Goal: Task Accomplishment & Management: Manage account settings

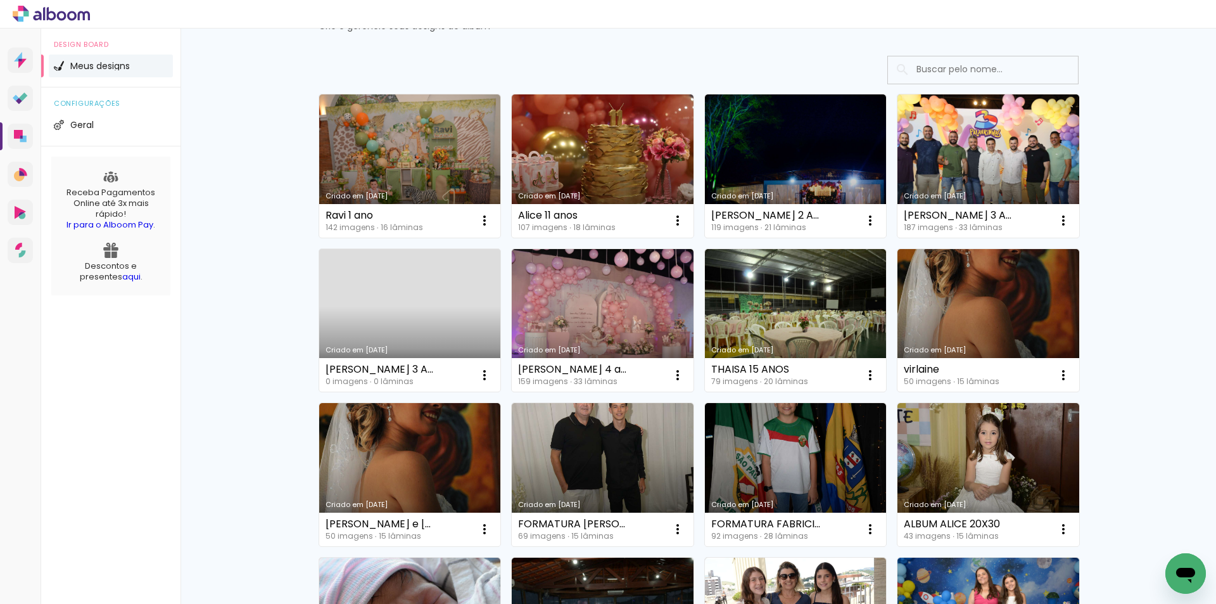
scroll to position [74, 0]
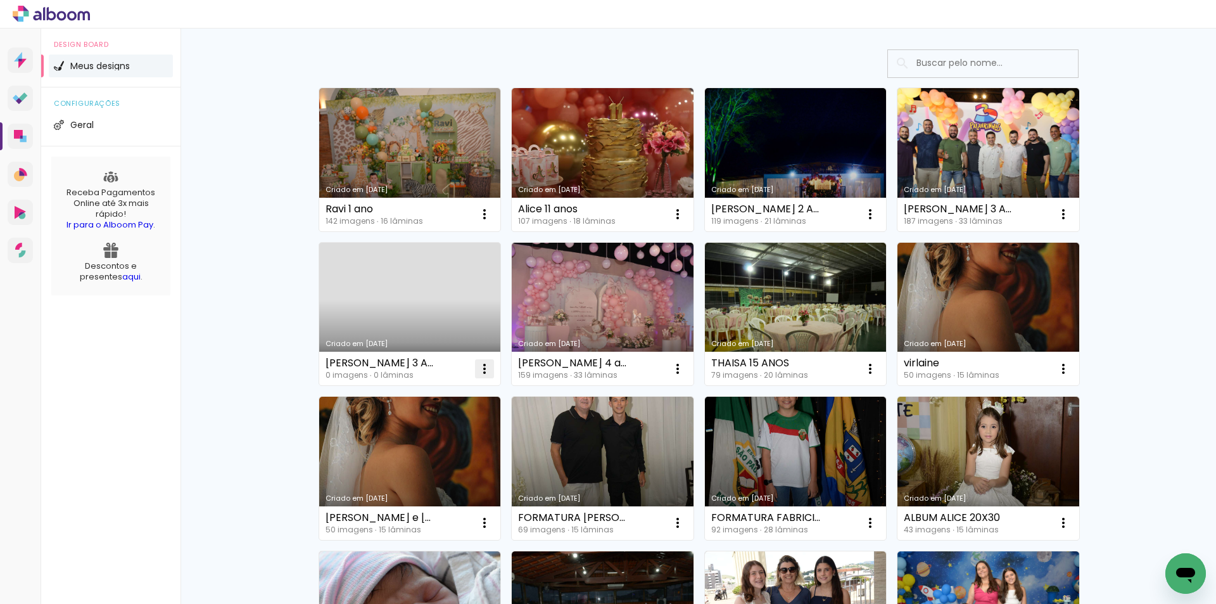
click at [480, 222] on iron-icon at bounding box center [484, 214] width 15 height 15
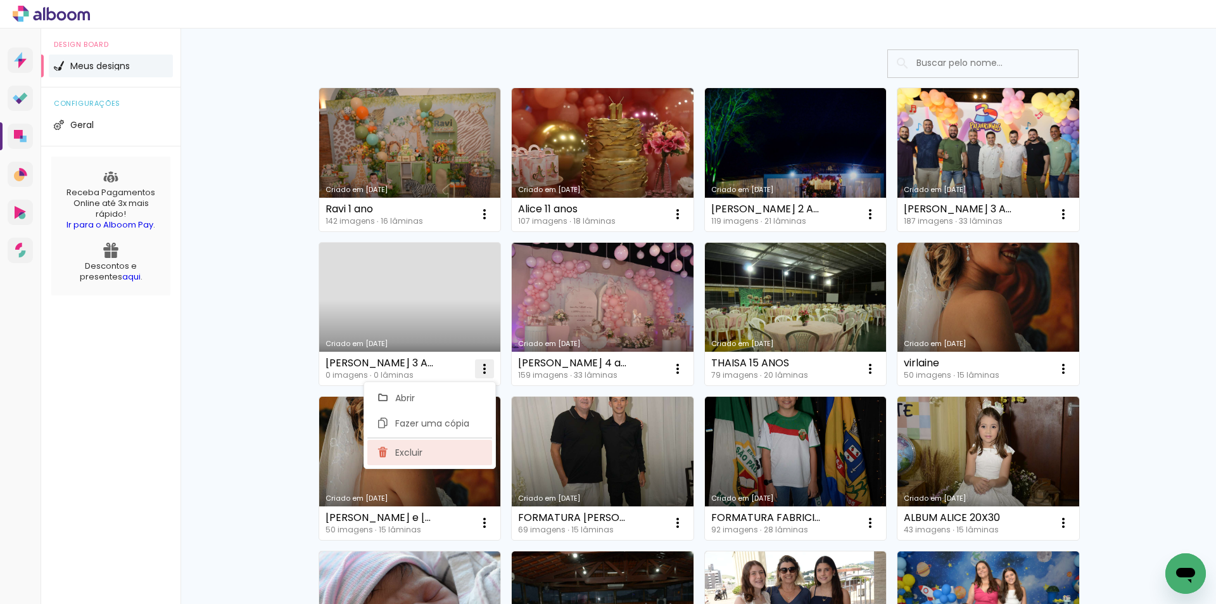
click at [414, 455] on span "Excluir" at bounding box center [408, 452] width 27 height 9
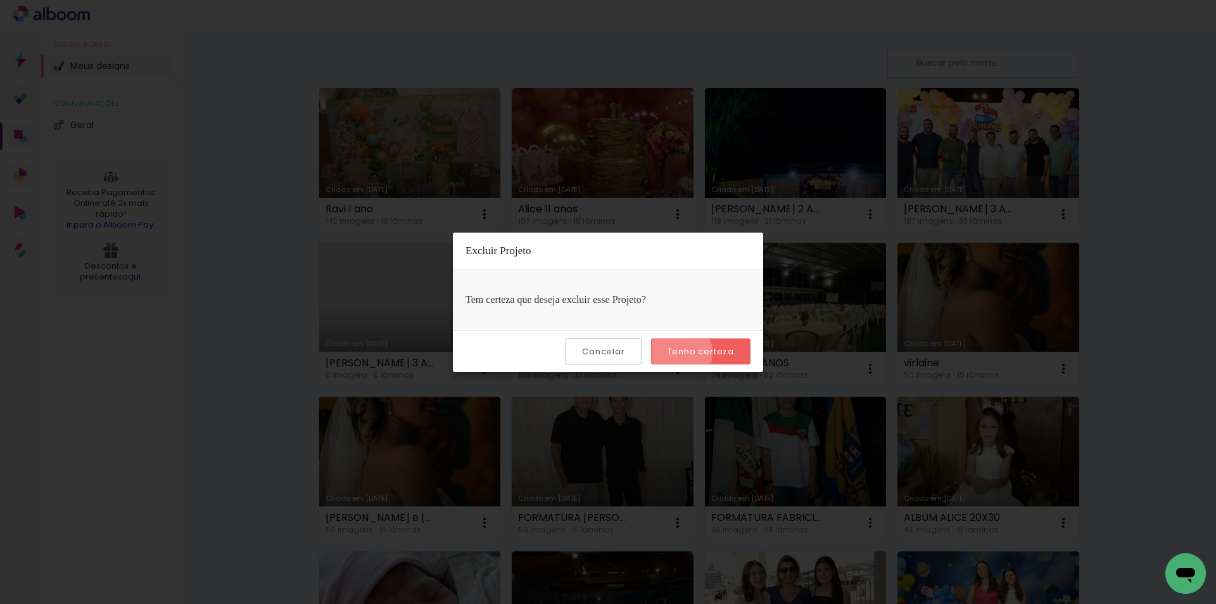
click at [0, 0] on slot "Tenho certeza" at bounding box center [0, 0] width 0 height 0
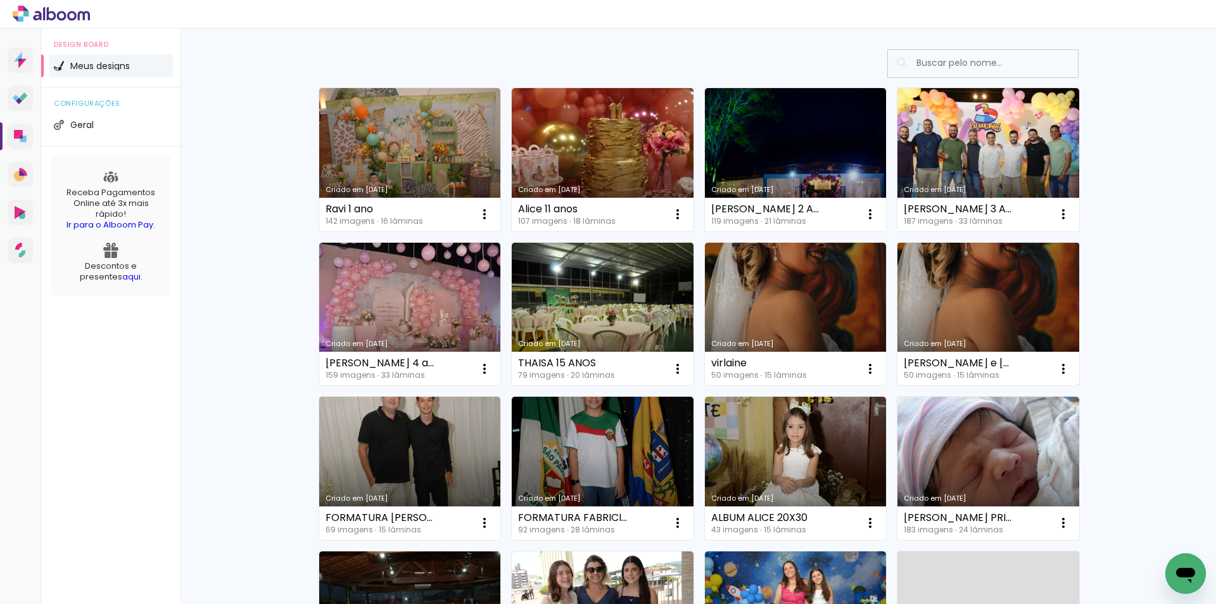
click at [1002, 310] on link "Criado em [DATE]" at bounding box center [989, 314] width 182 height 143
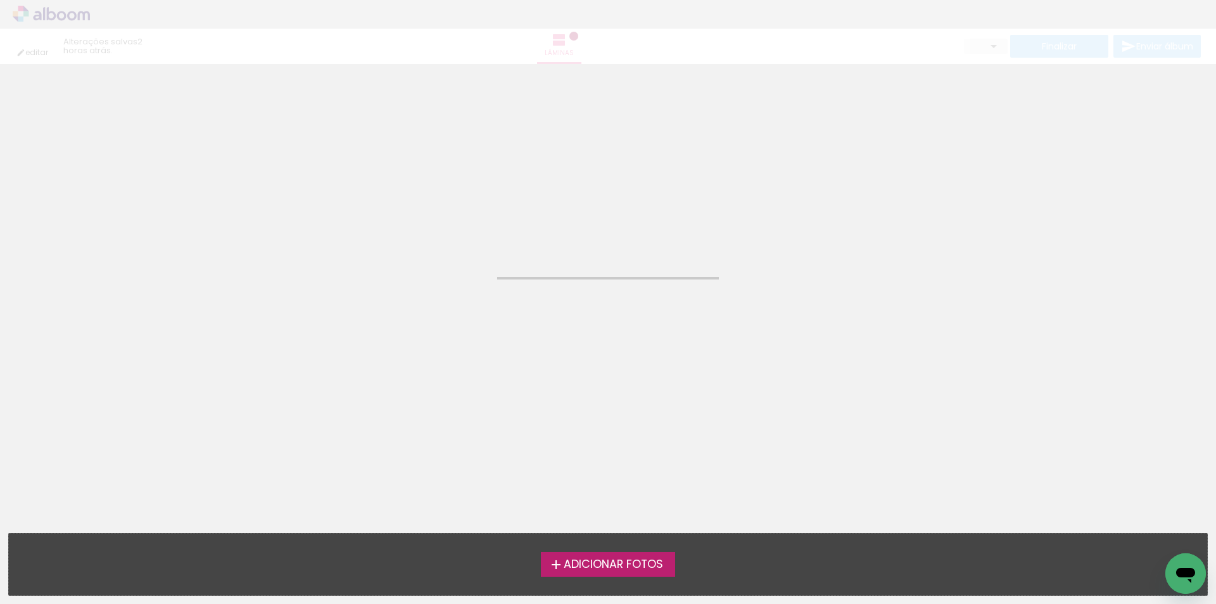
click at [1002, 310] on neon-animated-pages "Confirmar Cancelar" at bounding box center [608, 334] width 1216 height 540
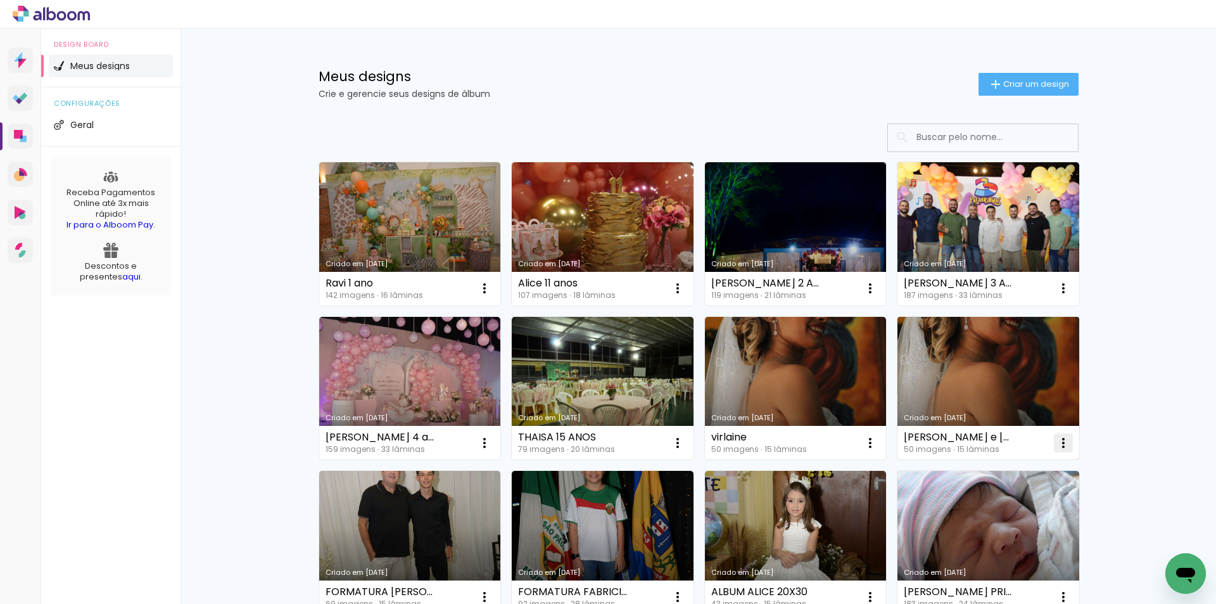
click at [492, 296] on iron-icon at bounding box center [484, 288] width 15 height 15
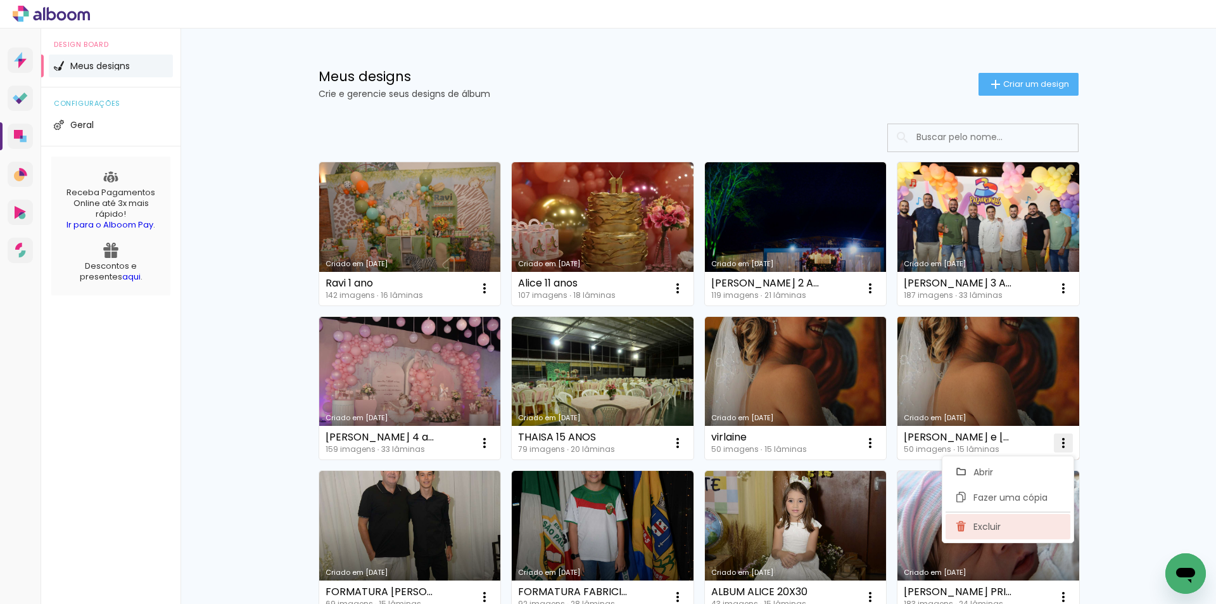
click at [990, 526] on span "Excluir" at bounding box center [987, 526] width 27 height 9
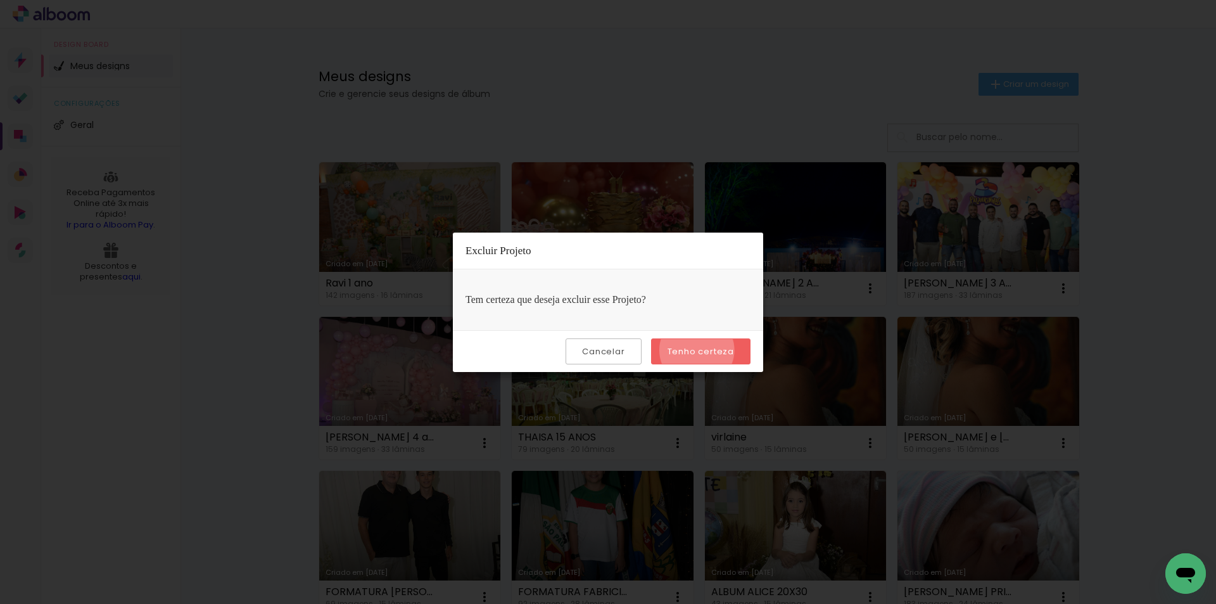
click at [0, 0] on slot "Tenho certeza" at bounding box center [0, 0] width 0 height 0
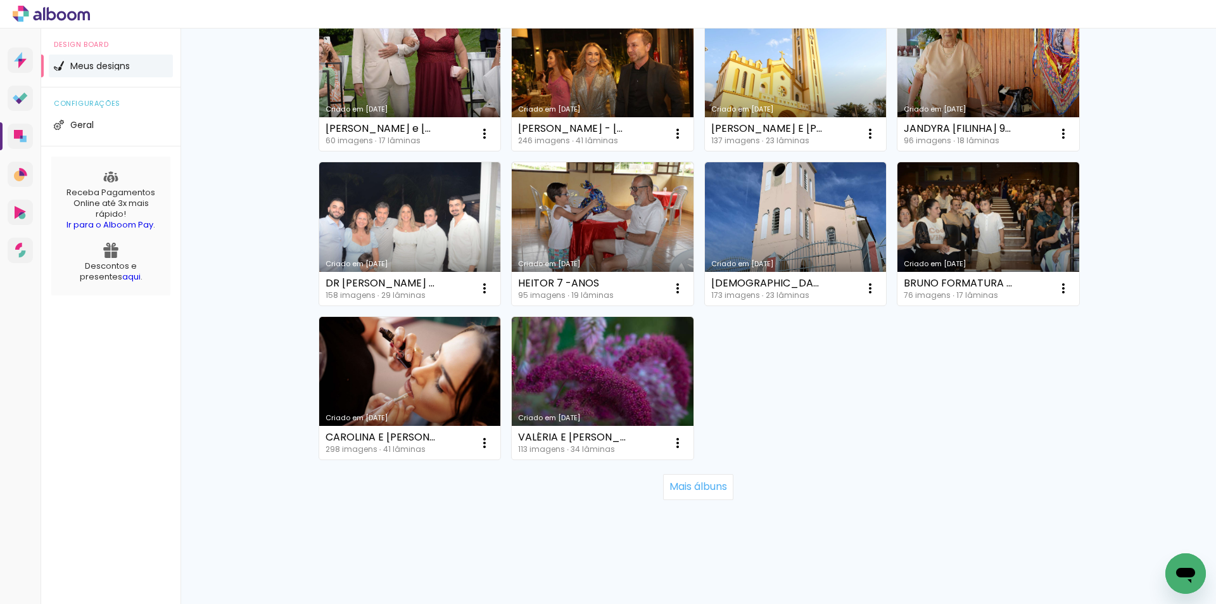
scroll to position [772, 0]
click at [0, 0] on slot "Mais álbuns" at bounding box center [0, 0] width 0 height 0
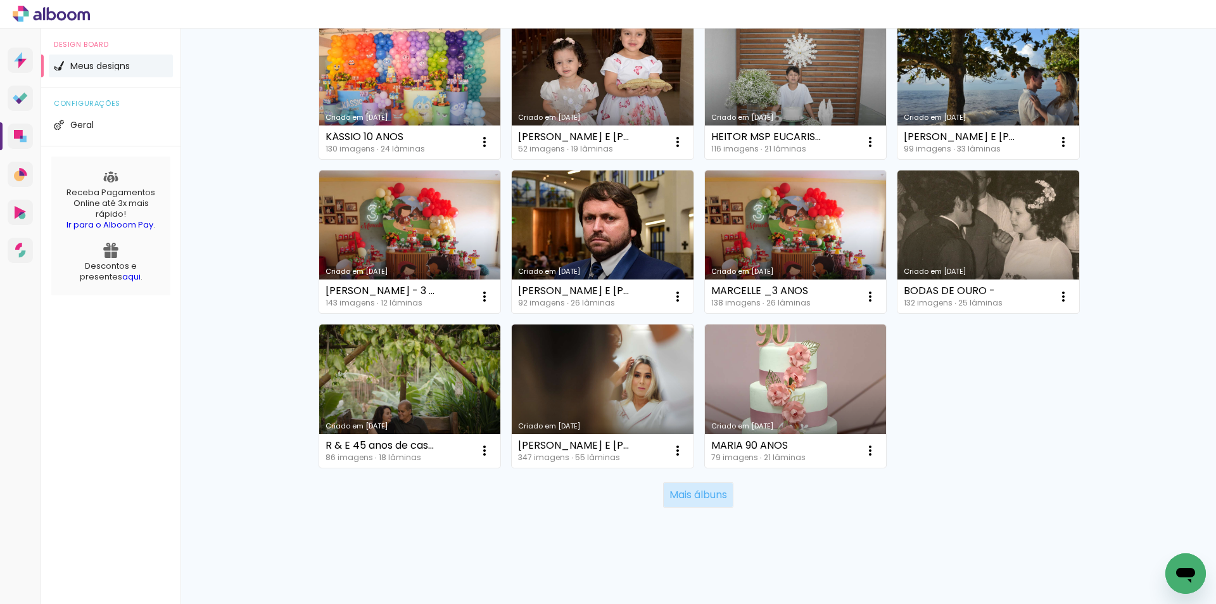
scroll to position [1697, 0]
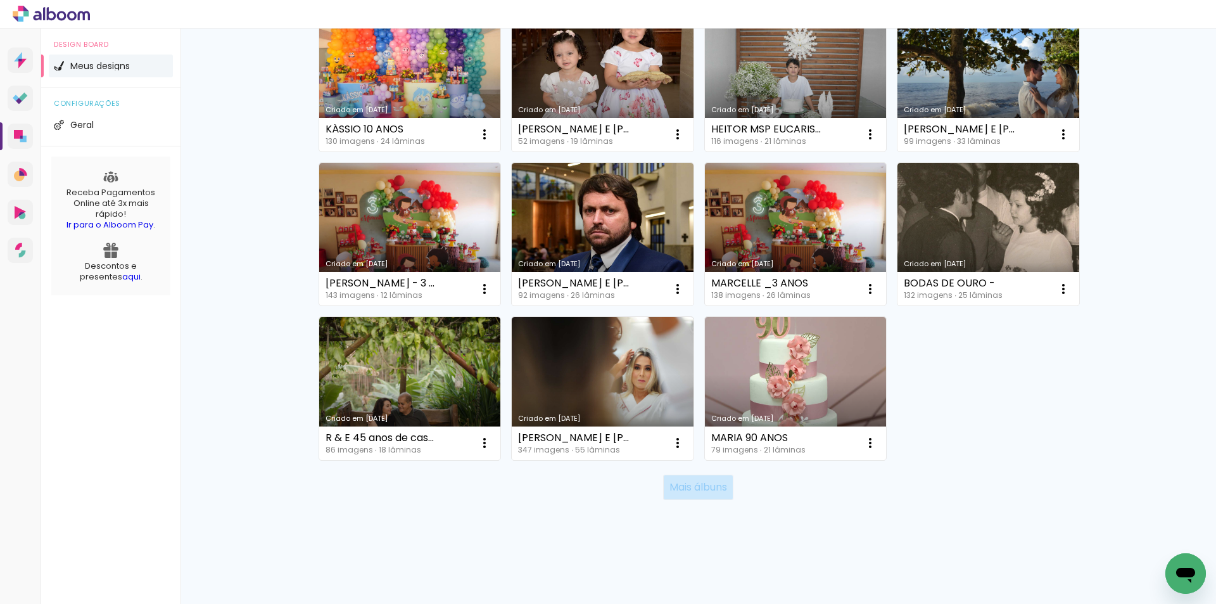
click at [0, 0] on slot "Mais álbuns" at bounding box center [0, 0] width 0 height 0
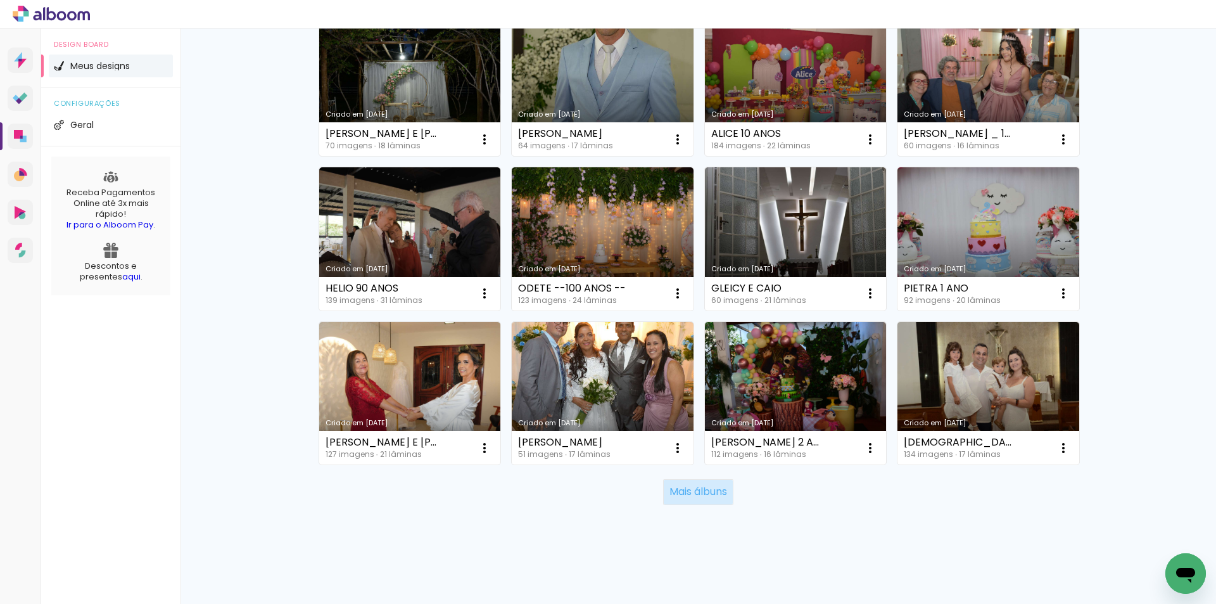
scroll to position [2623, 0]
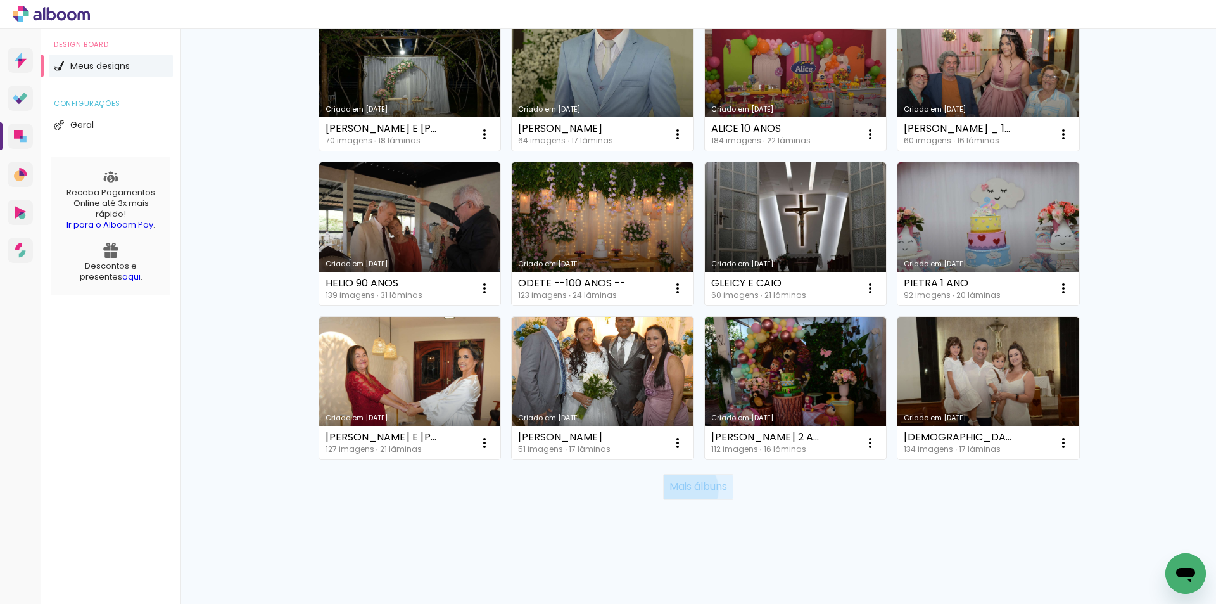
click at [0, 0] on slot "Mais álbuns" at bounding box center [0, 0] width 0 height 0
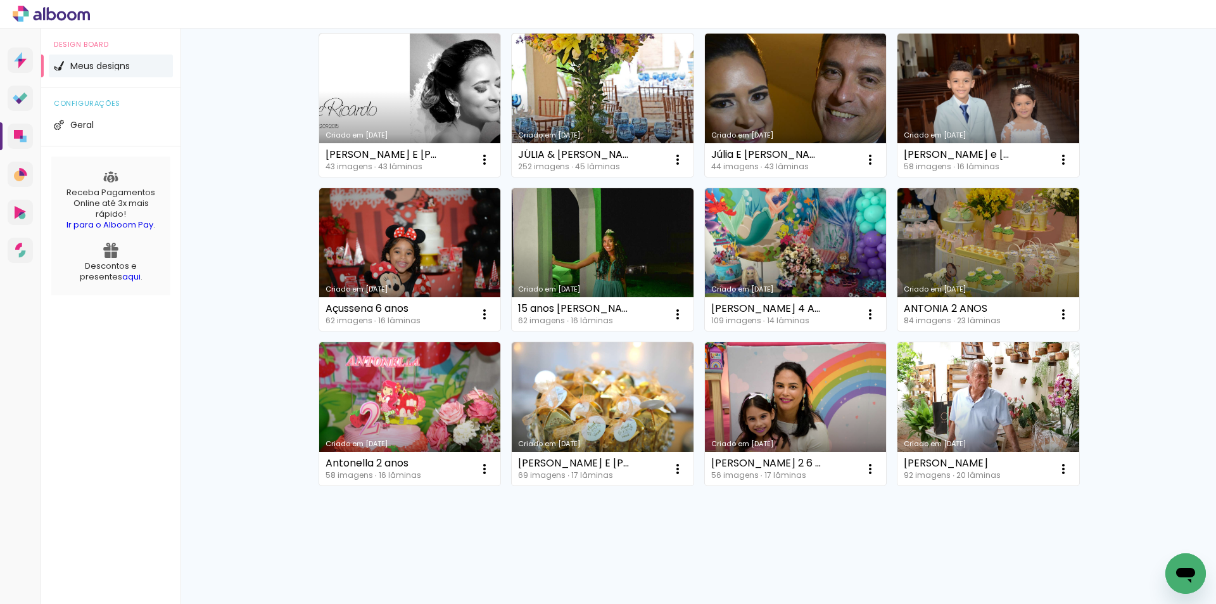
scroll to position [3060, 0]
